Goal: Information Seeking & Learning: Learn about a topic

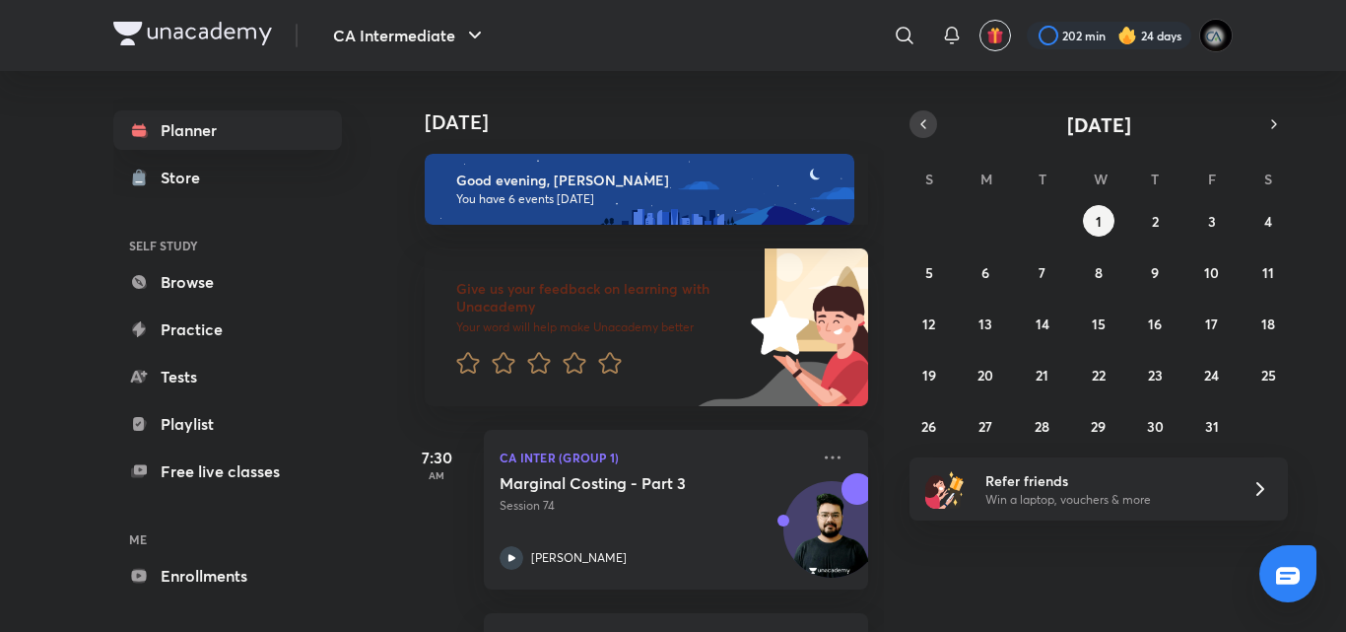
click at [923, 121] on icon "button" at bounding box center [923, 124] width 16 height 18
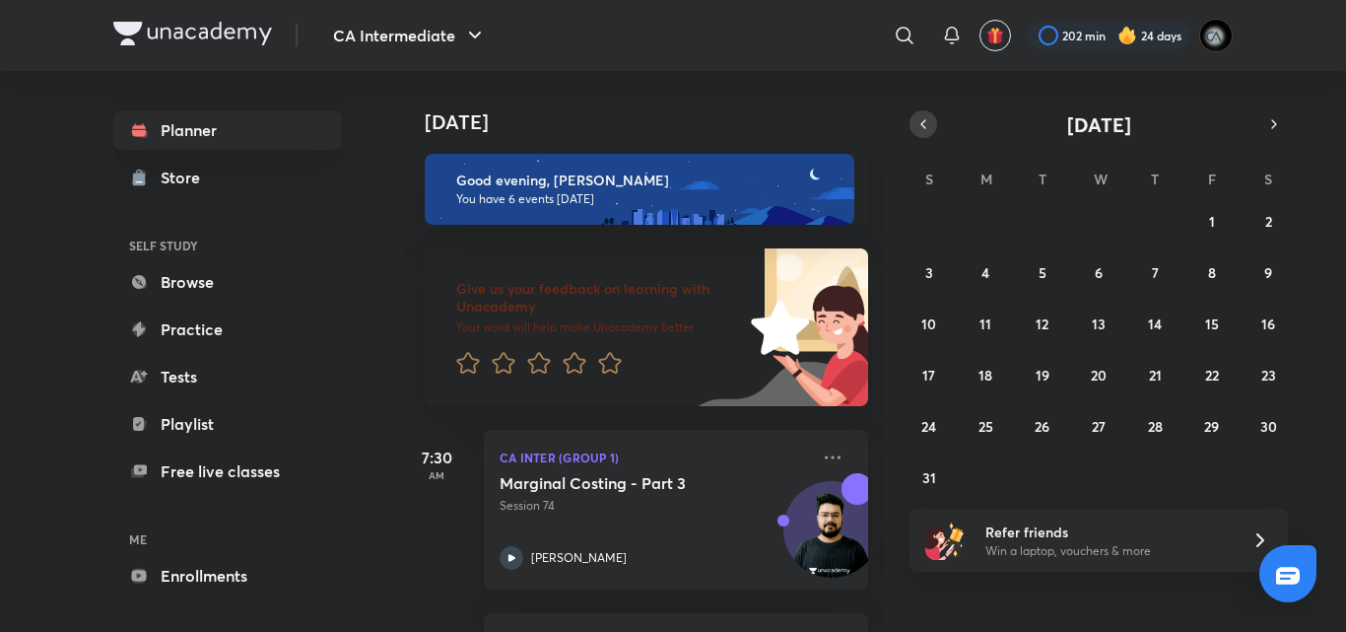
click at [923, 121] on icon "button" at bounding box center [923, 124] width 16 height 18
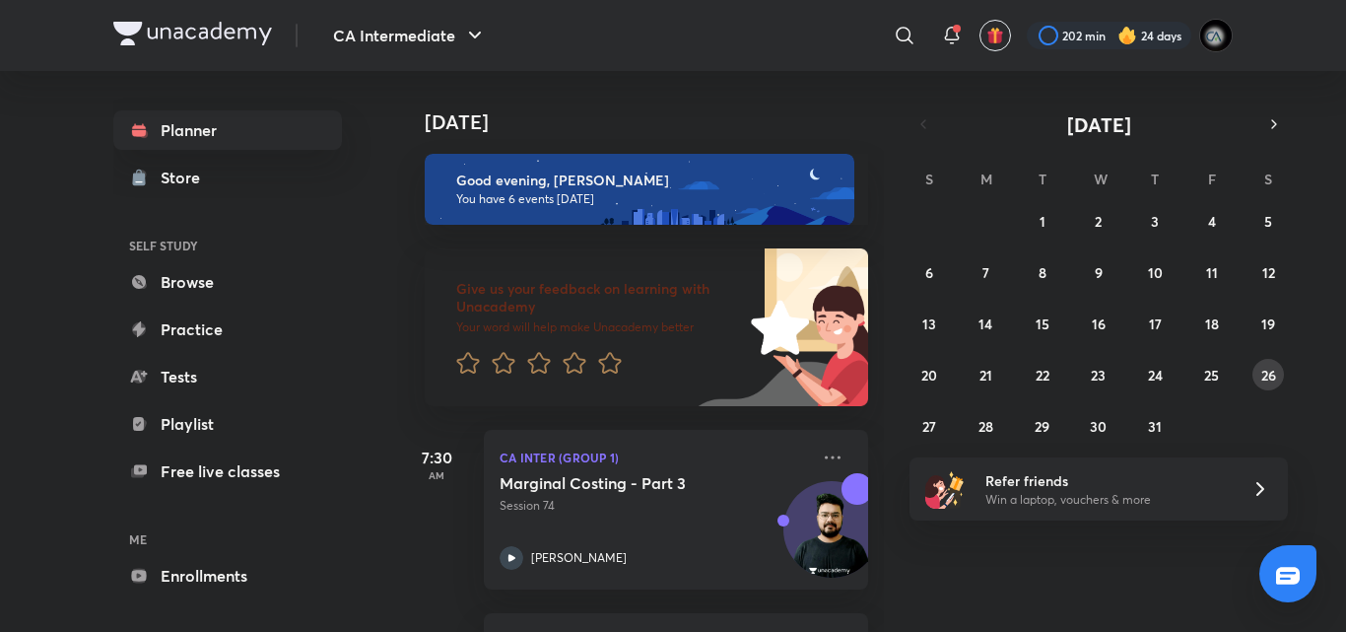
click at [1273, 366] on abbr "26" at bounding box center [1268, 375] width 15 height 19
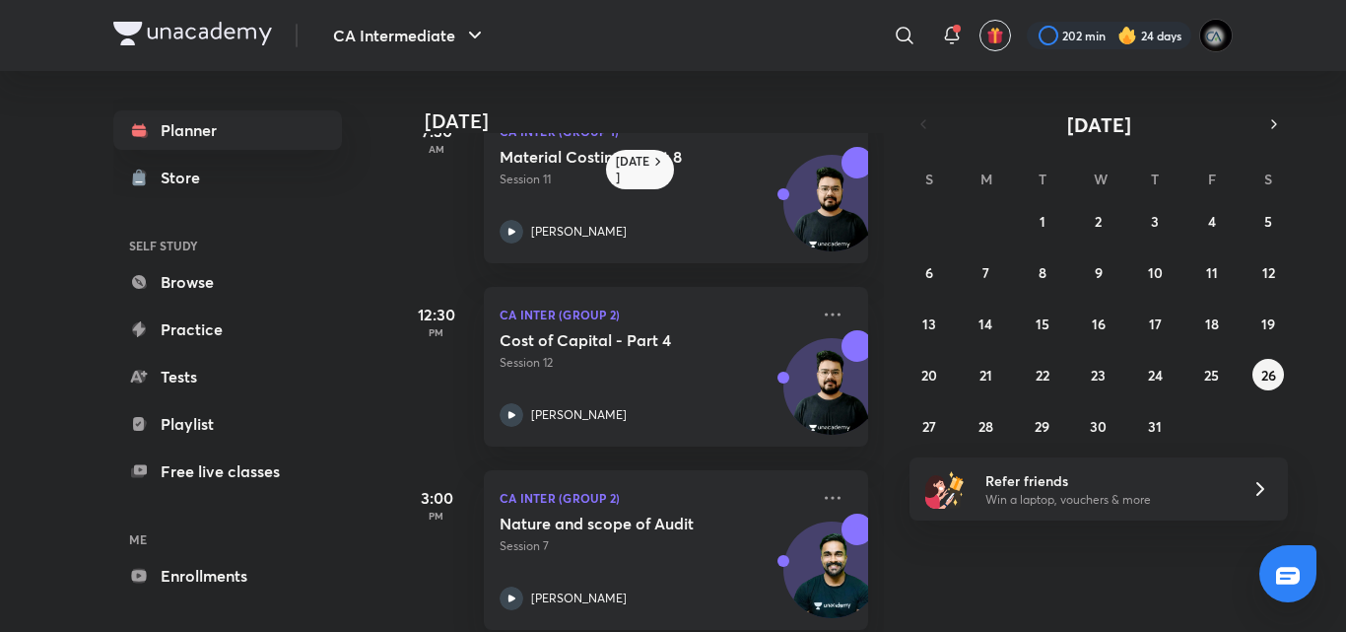
scroll to position [83, 0]
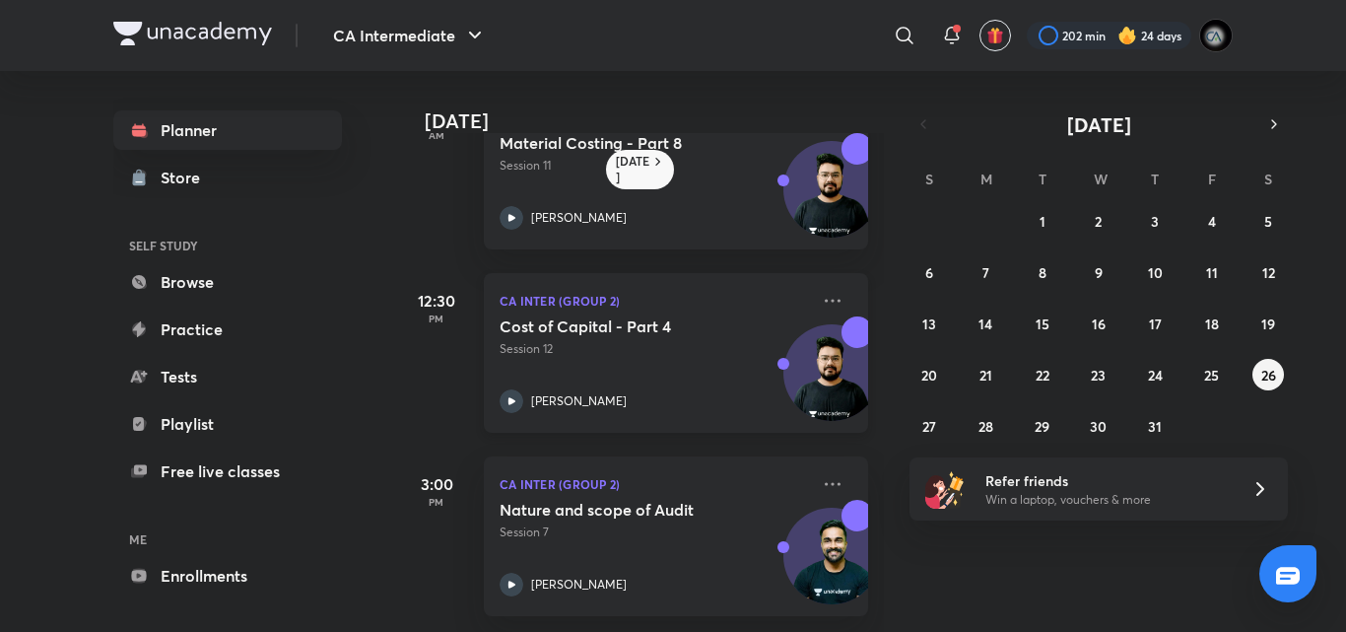
click at [733, 361] on div "Cost of Capital - Part 4 Session 12 Aditya Sharma" at bounding box center [654, 364] width 309 height 97
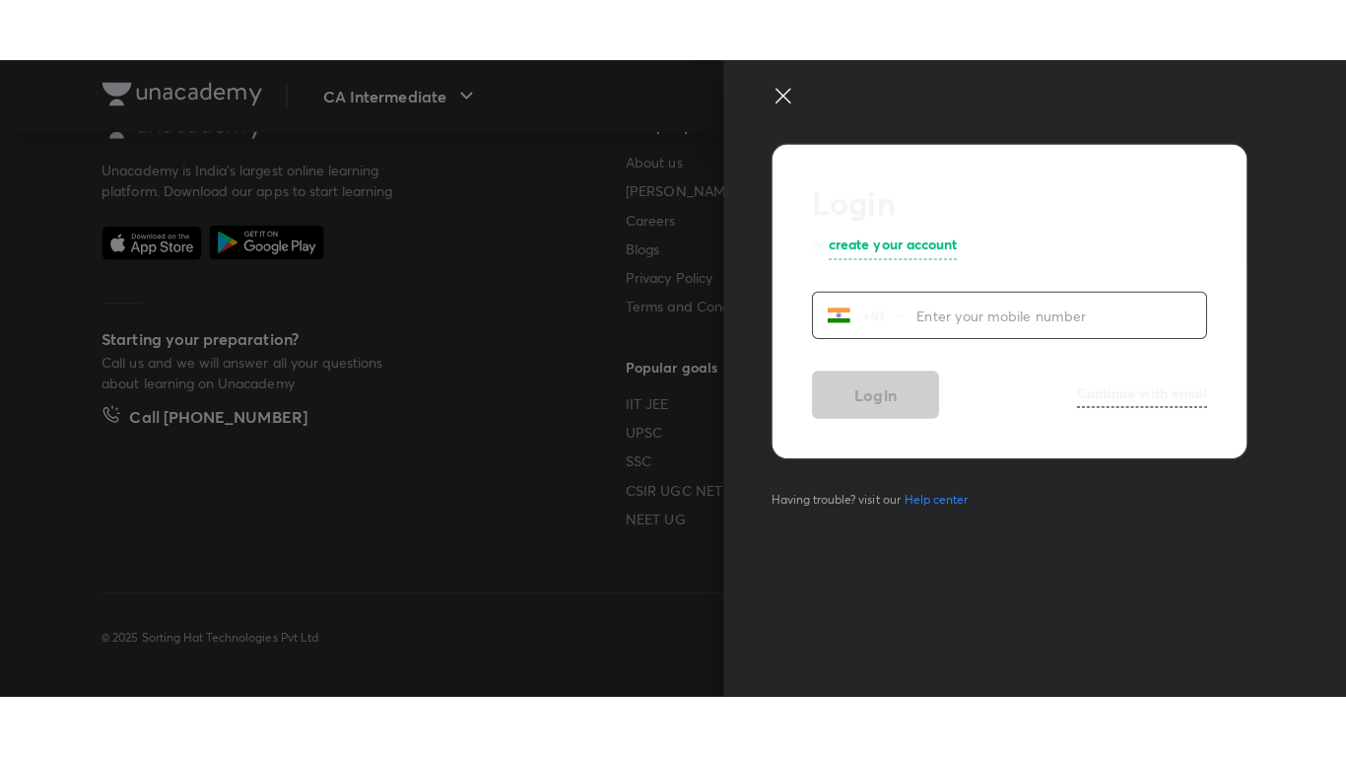
scroll to position [1114, 0]
